Goal: Task Accomplishment & Management: Use online tool/utility

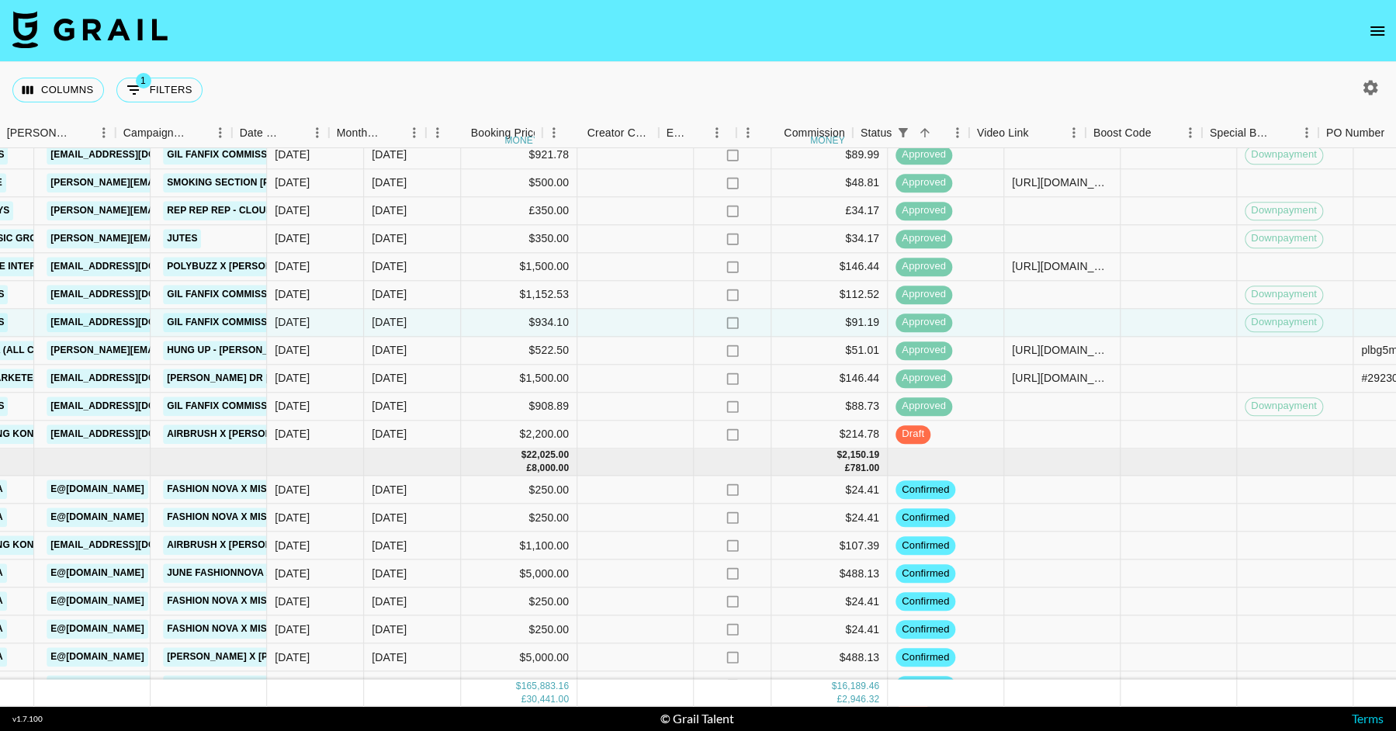
scroll to position [2881, 827]
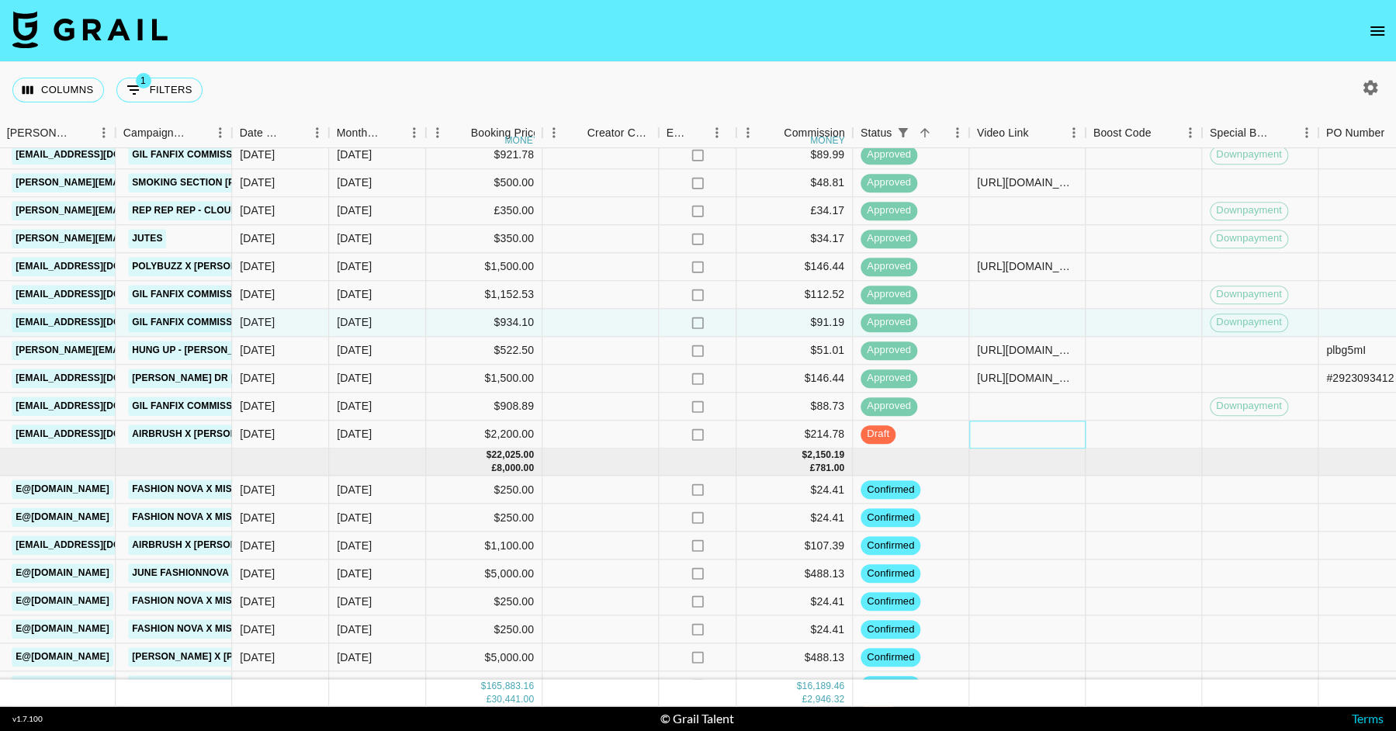
click at [1024, 429] on div at bounding box center [1027, 435] width 116 height 28
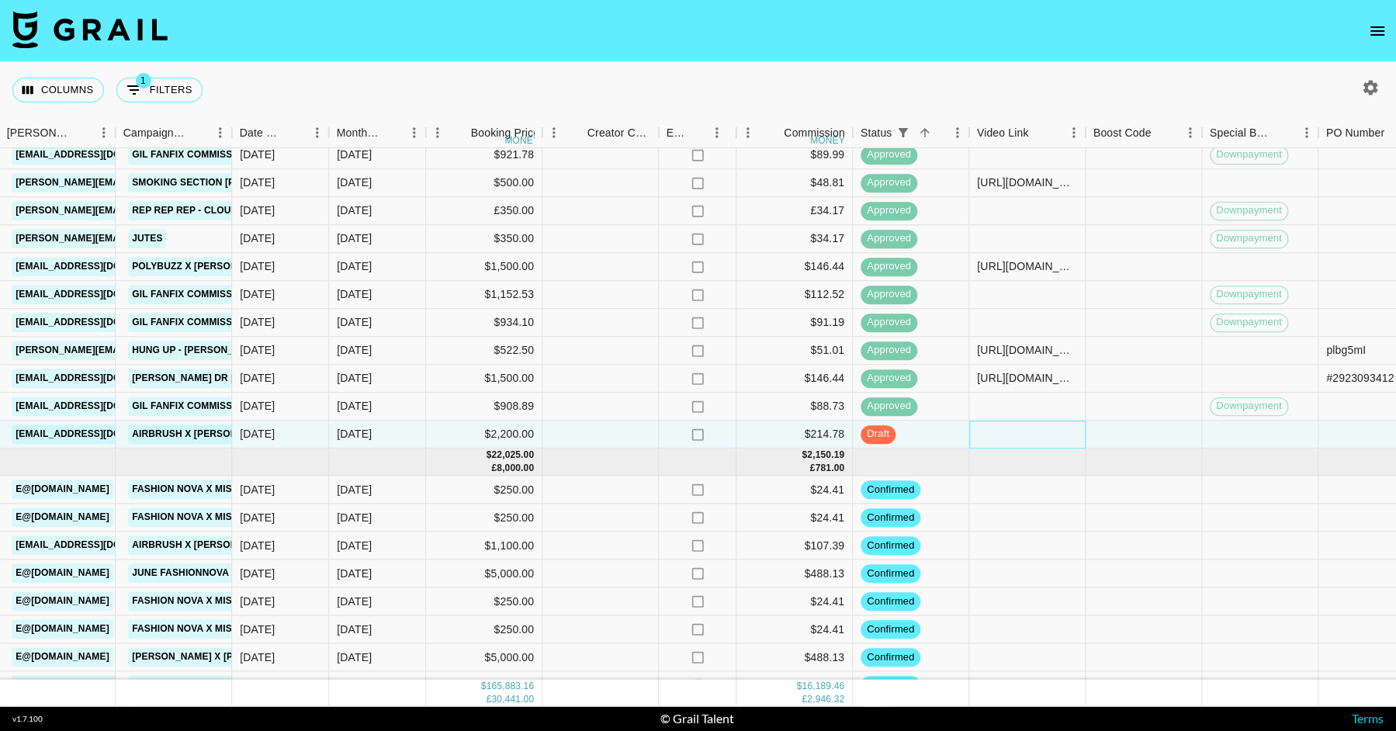
click at [1024, 429] on div at bounding box center [1027, 435] width 116 height 28
type input "[URL][DOMAIN_NAME]"
click at [1022, 414] on div at bounding box center [1027, 407] width 116 height 28
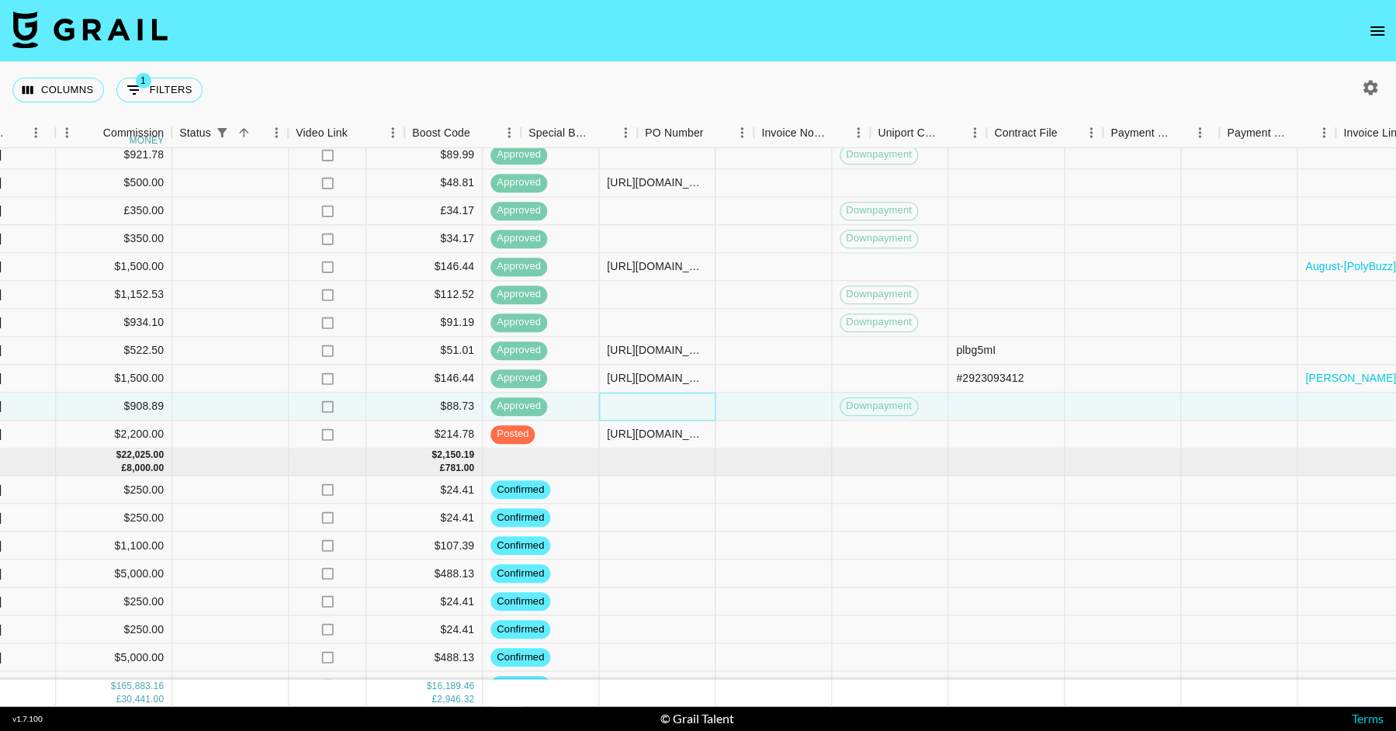
scroll to position [2881, 1508]
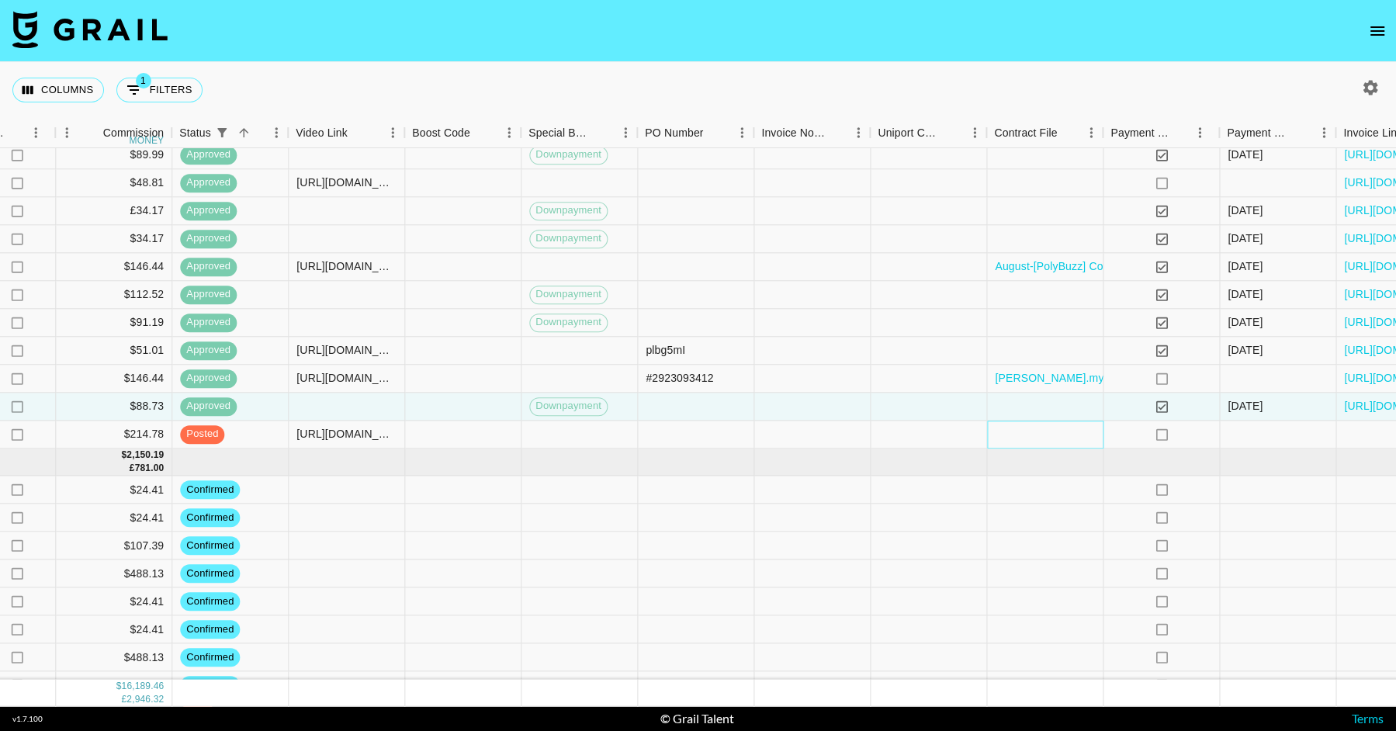
click at [1065, 432] on div at bounding box center [1045, 435] width 116 height 28
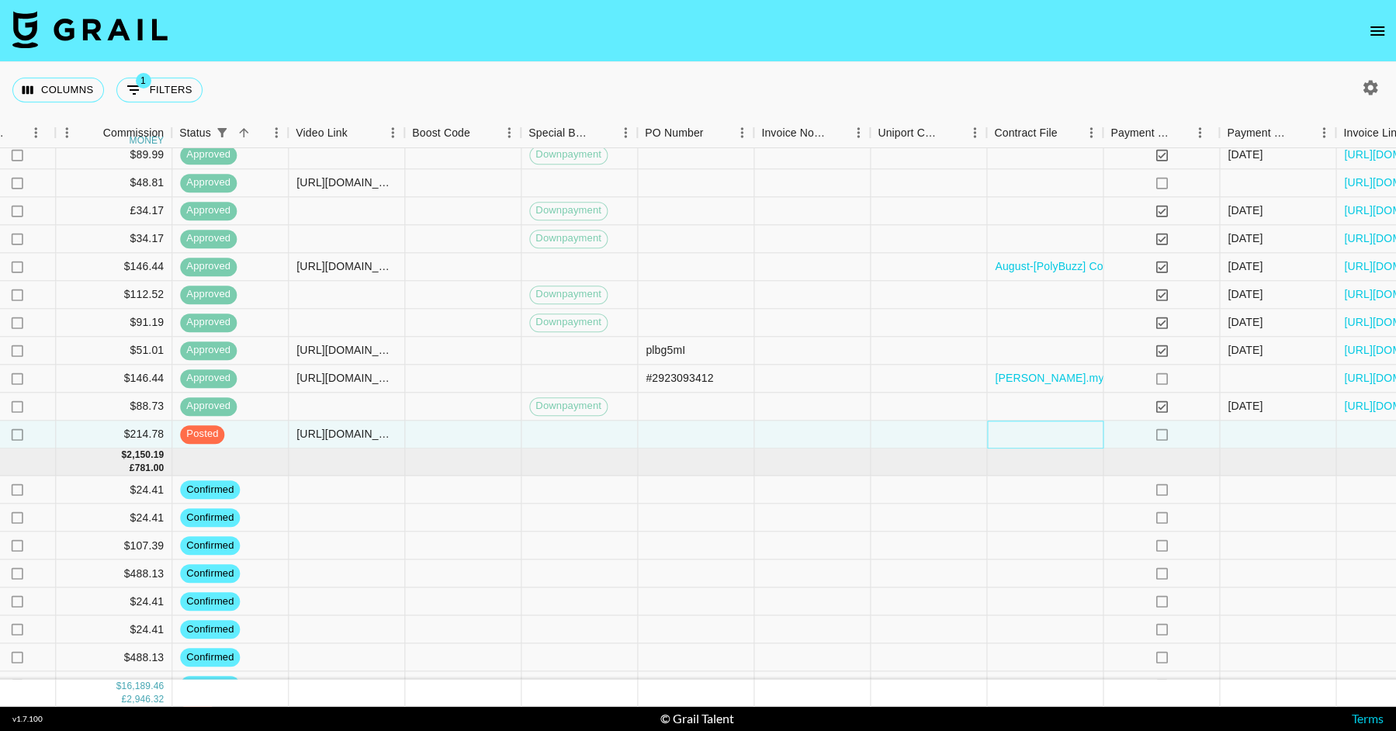
click at [1065, 432] on div at bounding box center [1045, 435] width 116 height 28
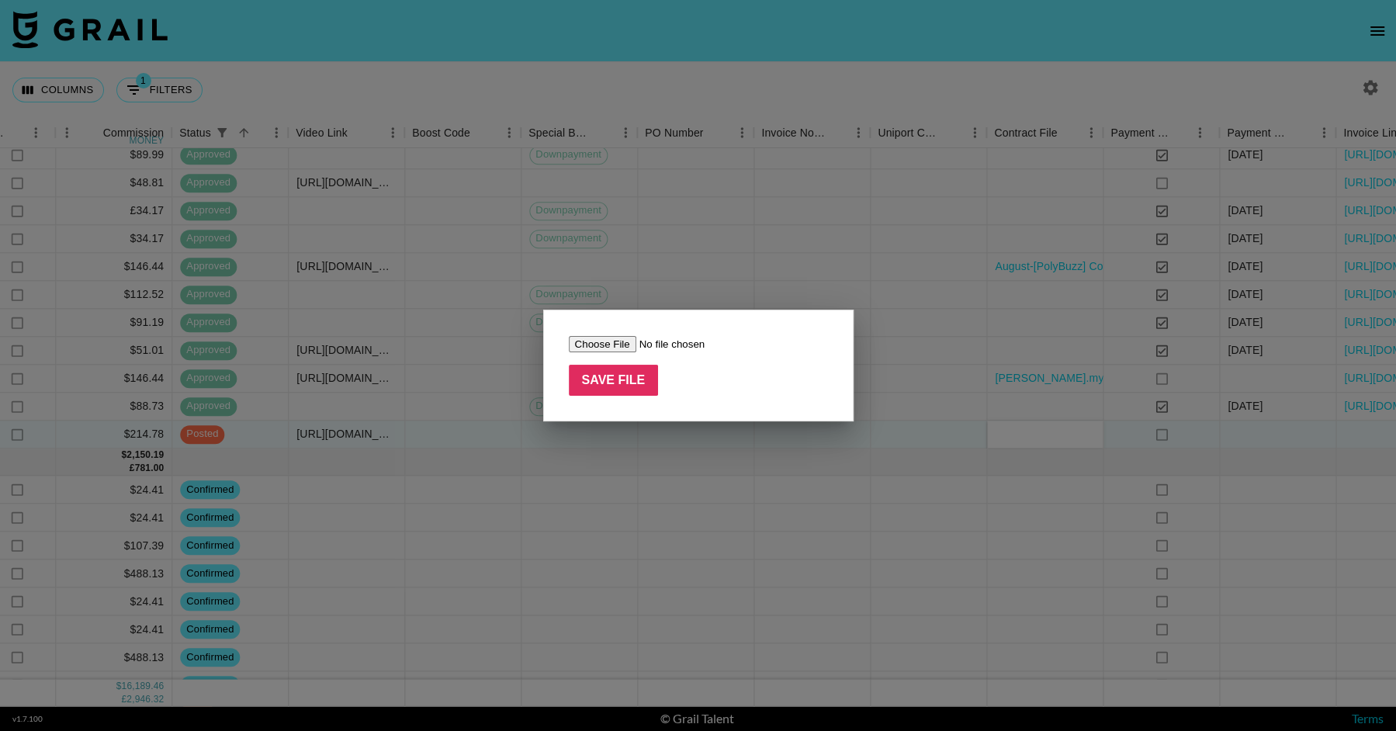
click at [625, 341] on input "file" at bounding box center [667, 344] width 196 height 16
type input "C:\fakepath\Contrat AIRBRUSH - [PERSON_NAME] V66 .pdf (1).pdf.pdf.pdf"
click at [606, 365] on input "Save File" at bounding box center [614, 380] width 90 height 31
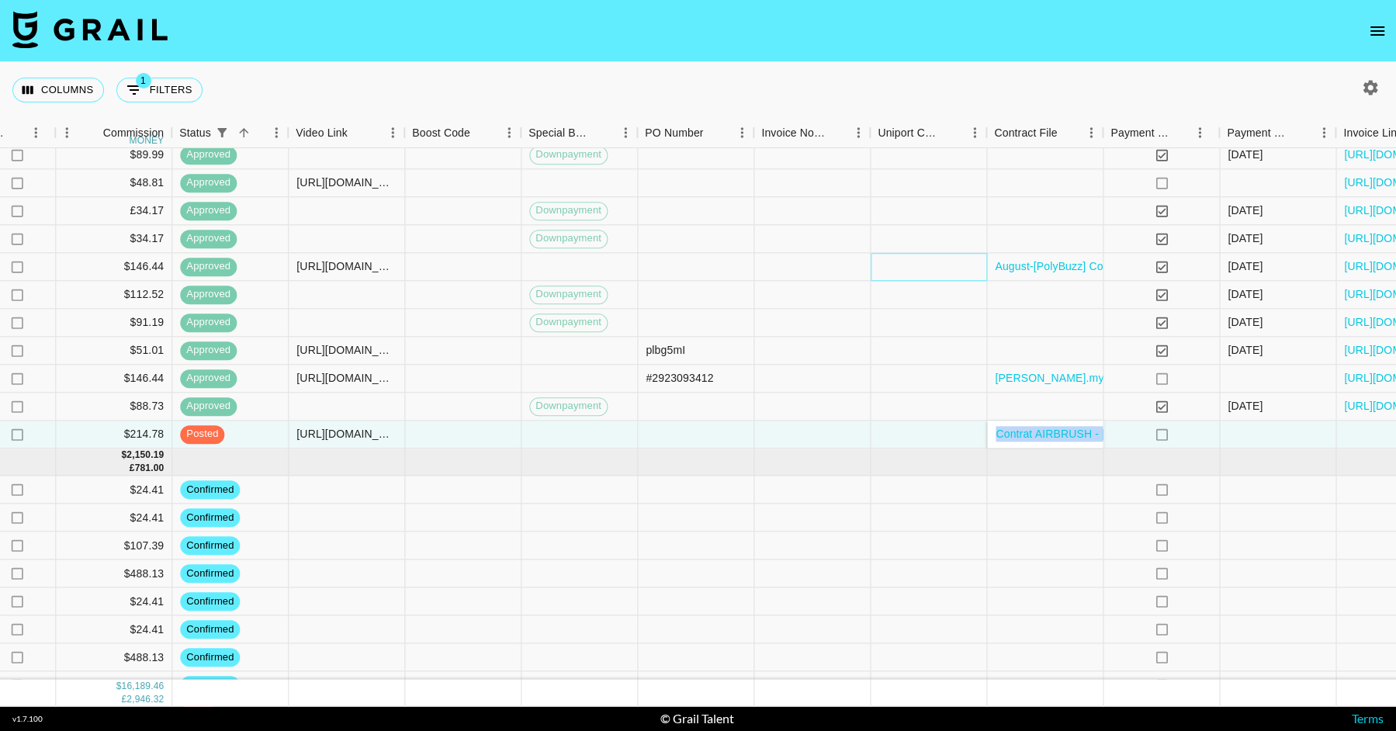
click at [942, 275] on div at bounding box center [929, 267] width 116 height 28
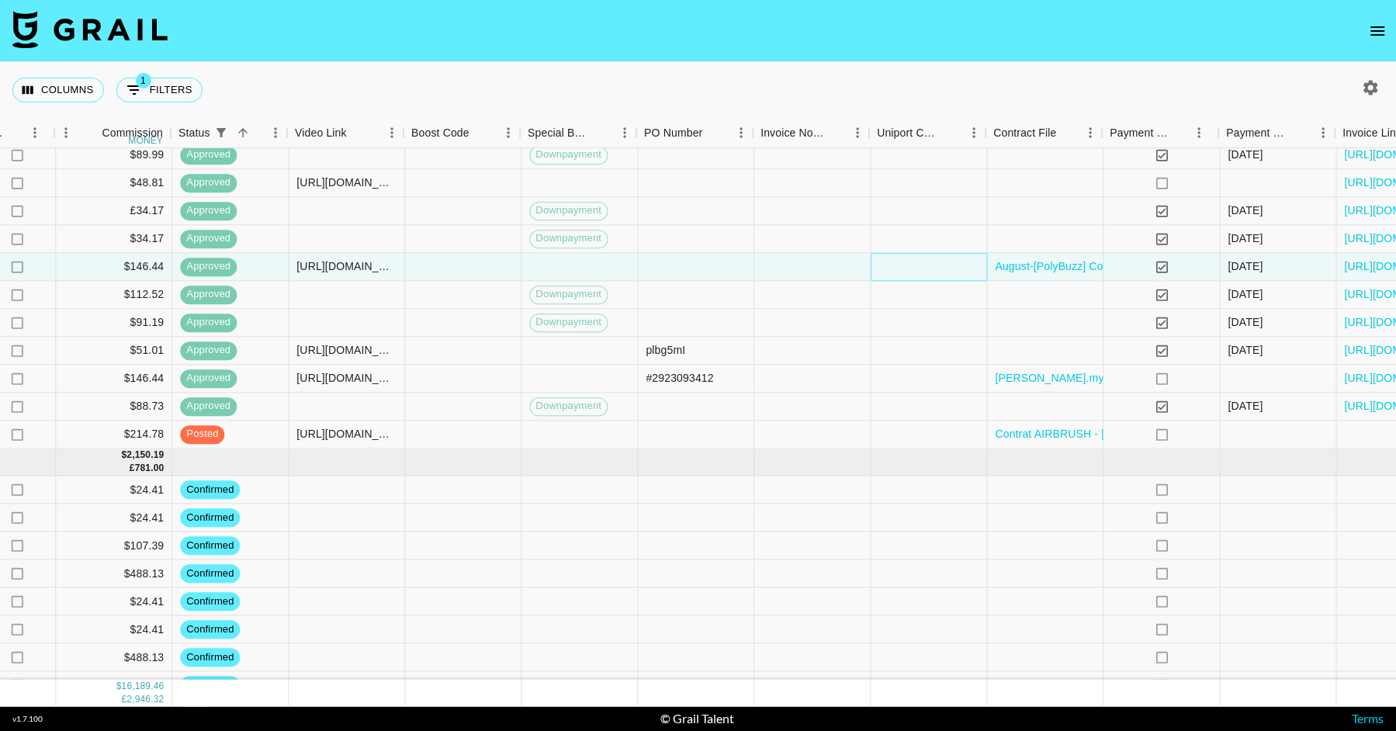
scroll to position [2881, 1626]
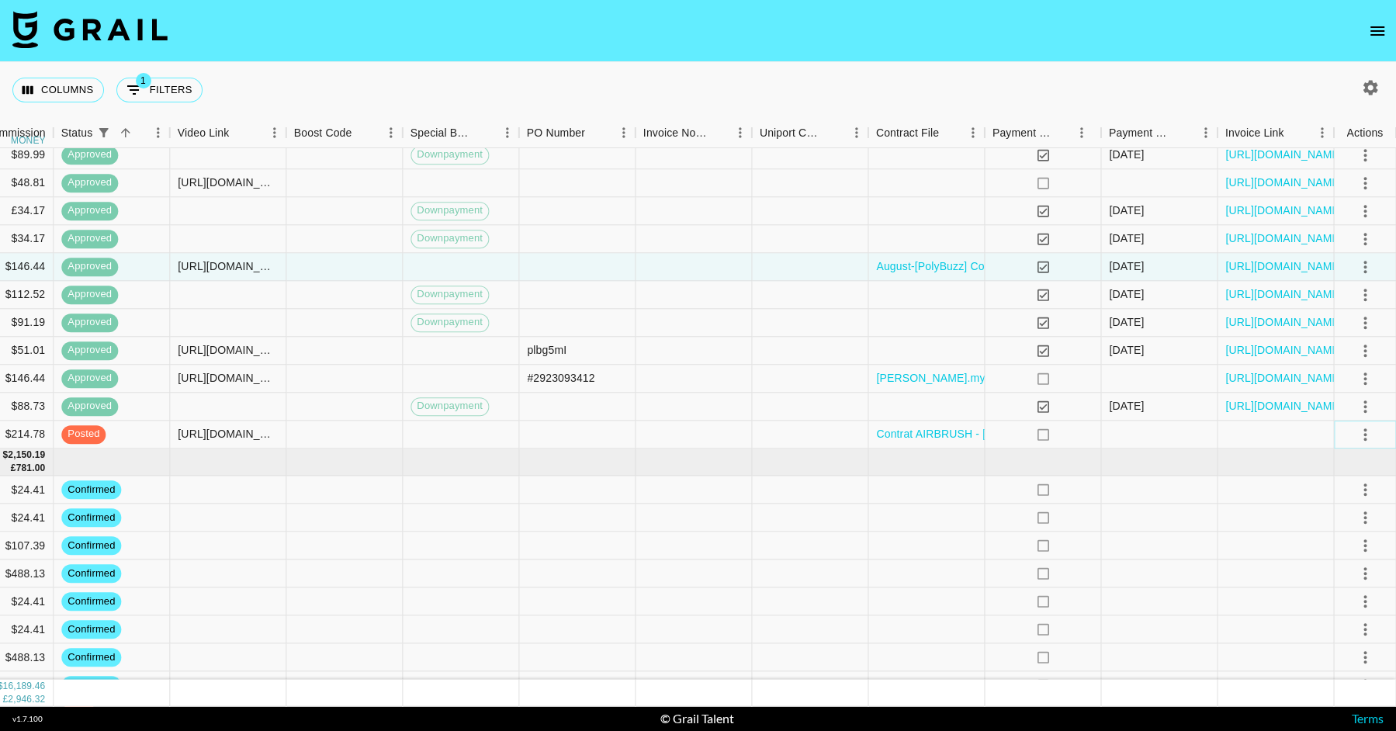
click at [1367, 431] on icon "select merge strategy" at bounding box center [1365, 433] width 19 height 19
click at [1320, 570] on div "Approve" at bounding box center [1330, 579] width 47 height 19
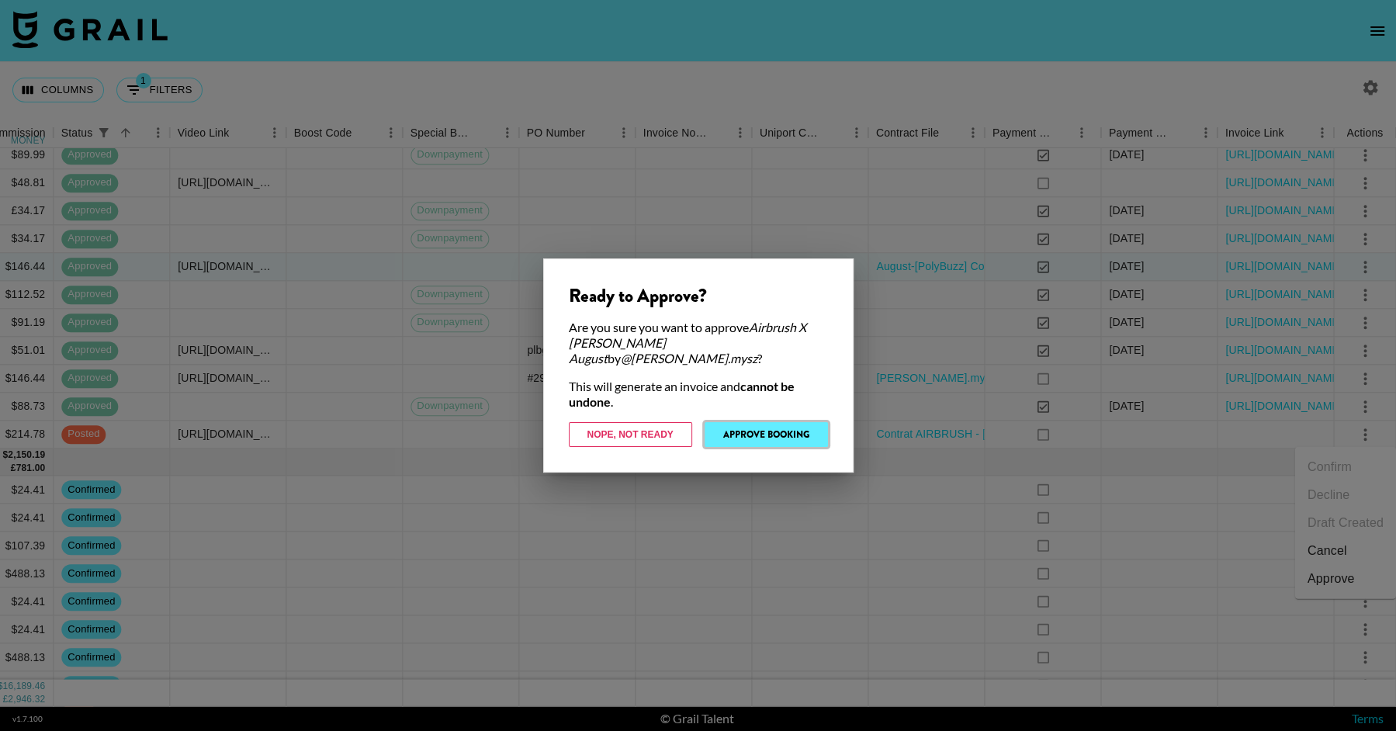
click at [784, 429] on button "Approve Booking" at bounding box center [766, 434] width 123 height 25
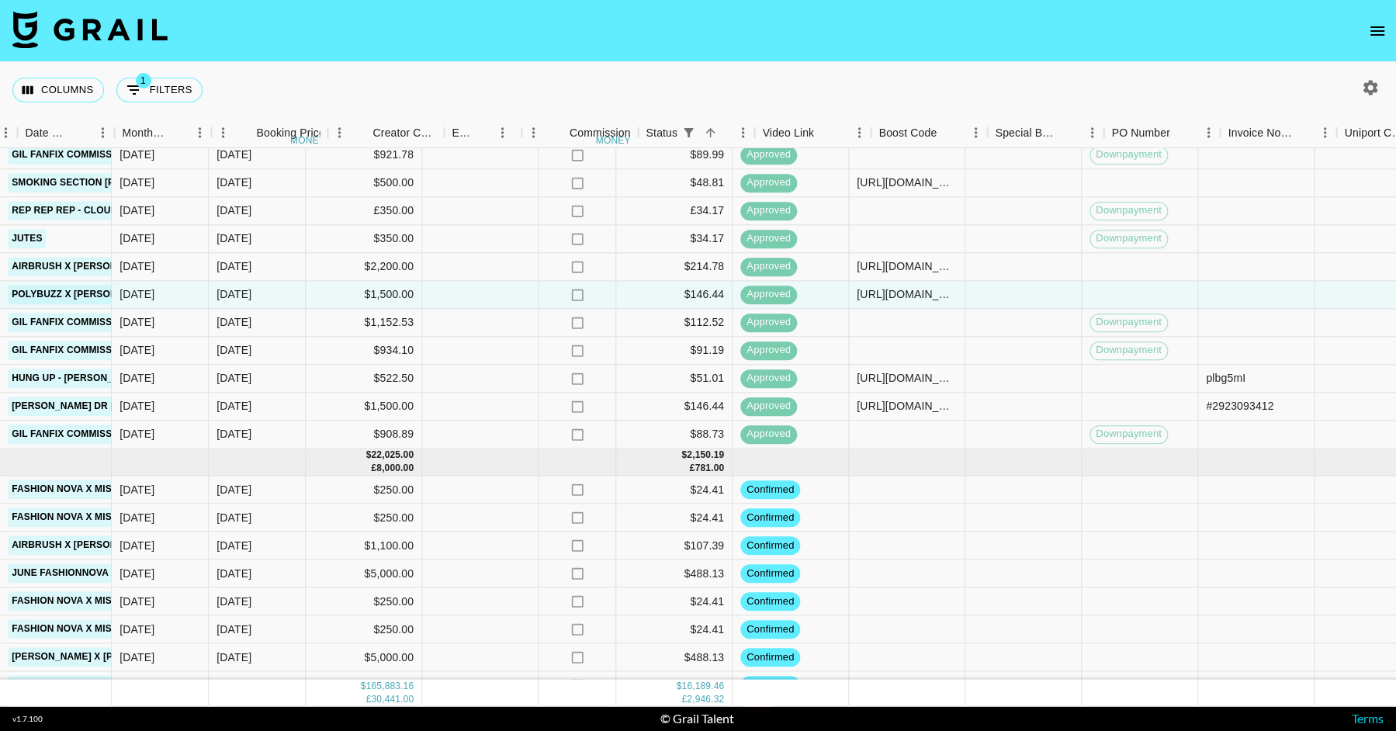
scroll to position [2881, 588]
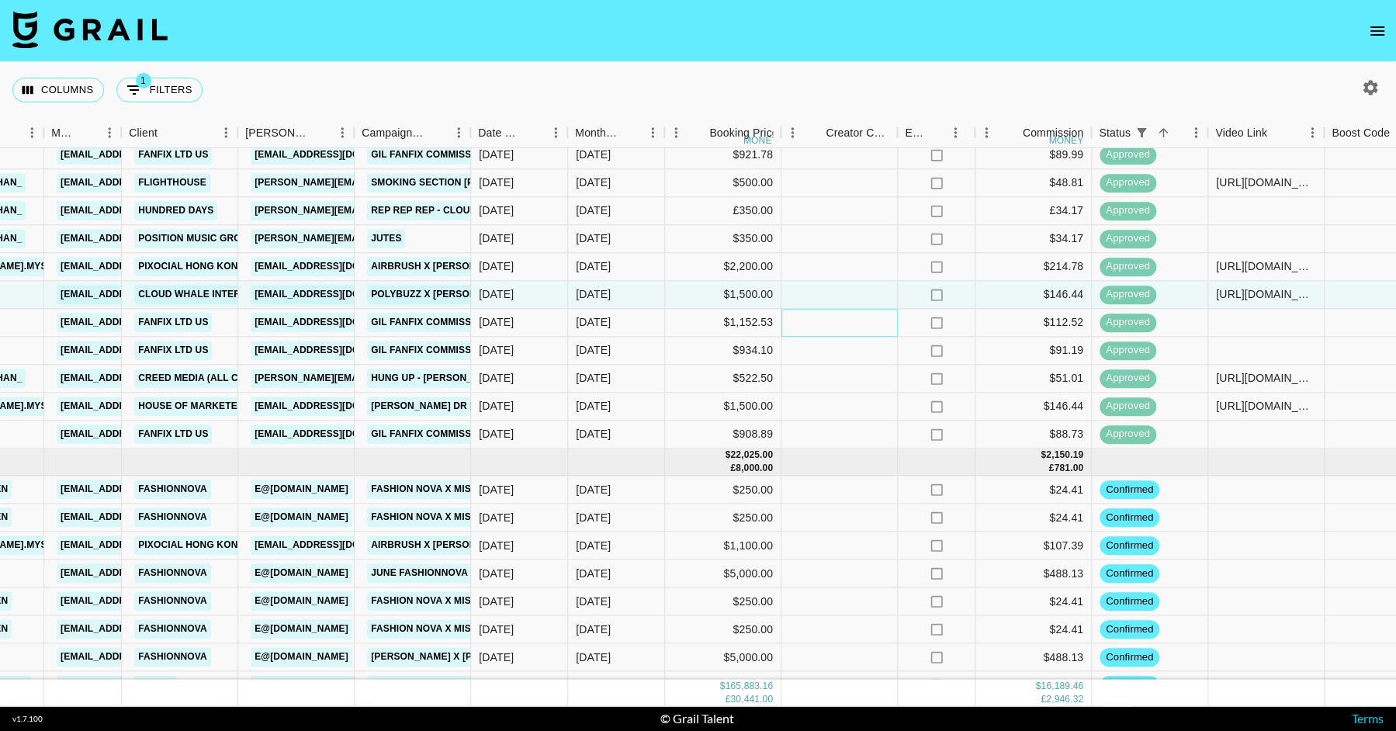
click at [814, 334] on div at bounding box center [839, 323] width 116 height 28
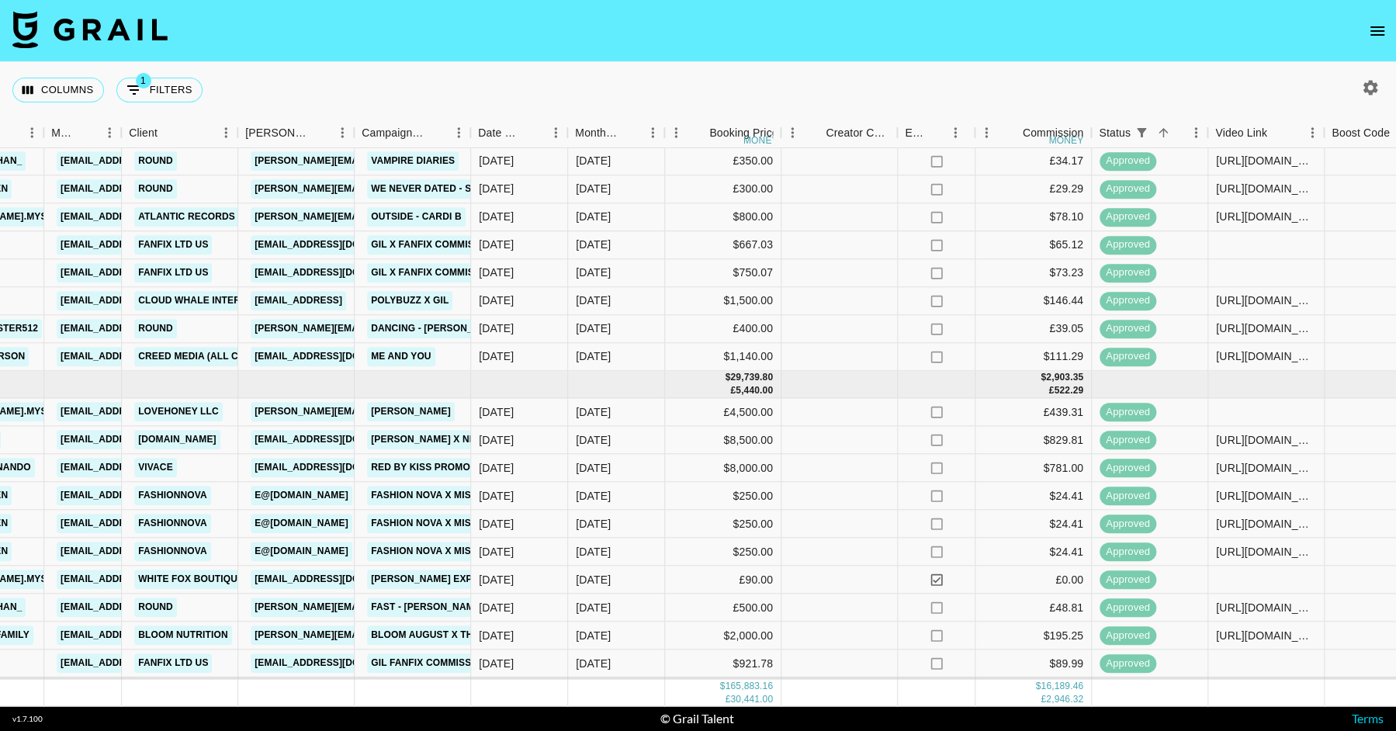
scroll to position [2378, 588]
